Goal: Information Seeking & Learning: Learn about a topic

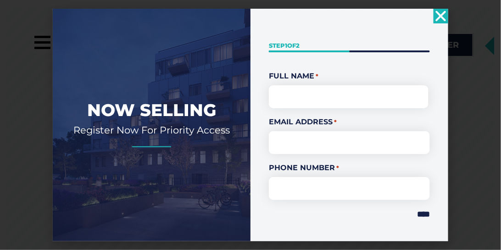
click at [443, 16] on icon "Close" at bounding box center [440, 16] width 15 height 15
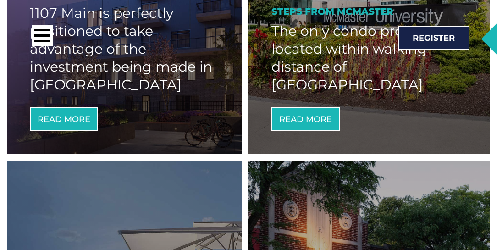
scroll to position [550, 0]
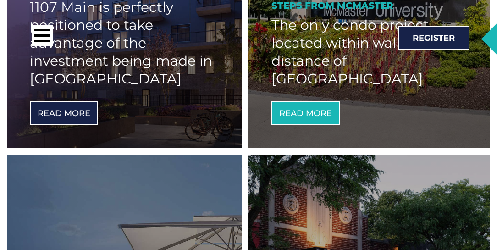
click at [68, 118] on link "Read More" at bounding box center [64, 113] width 68 height 24
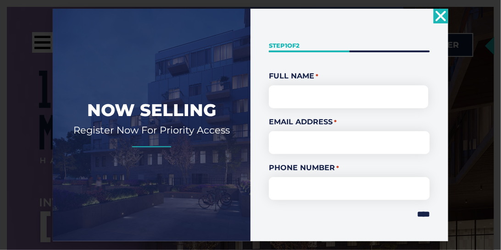
click at [440, 16] on use "Close" at bounding box center [441, 16] width 11 height 11
